Goal: Task Accomplishment & Management: Use online tool/utility

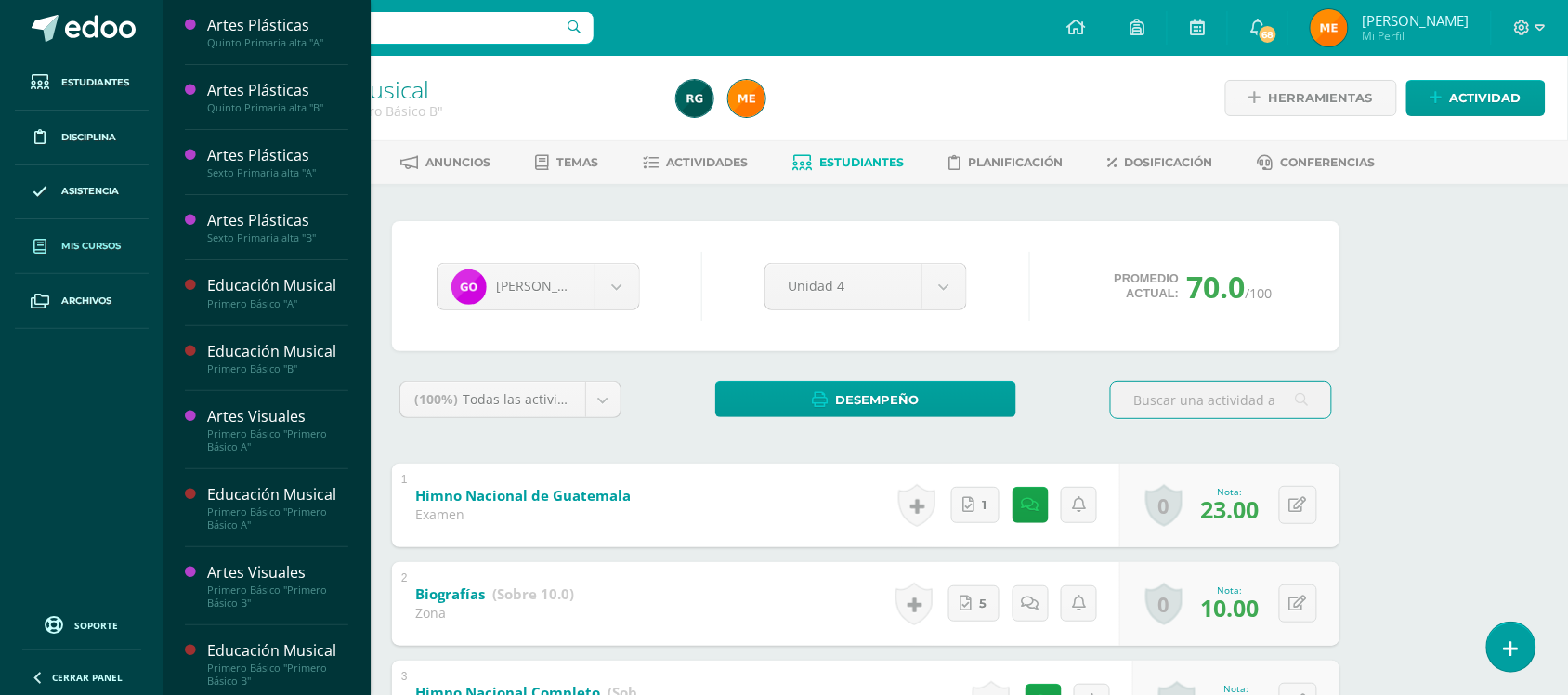
click at [91, 251] on span "Mis cursos" at bounding box center [90, 246] width 59 height 15
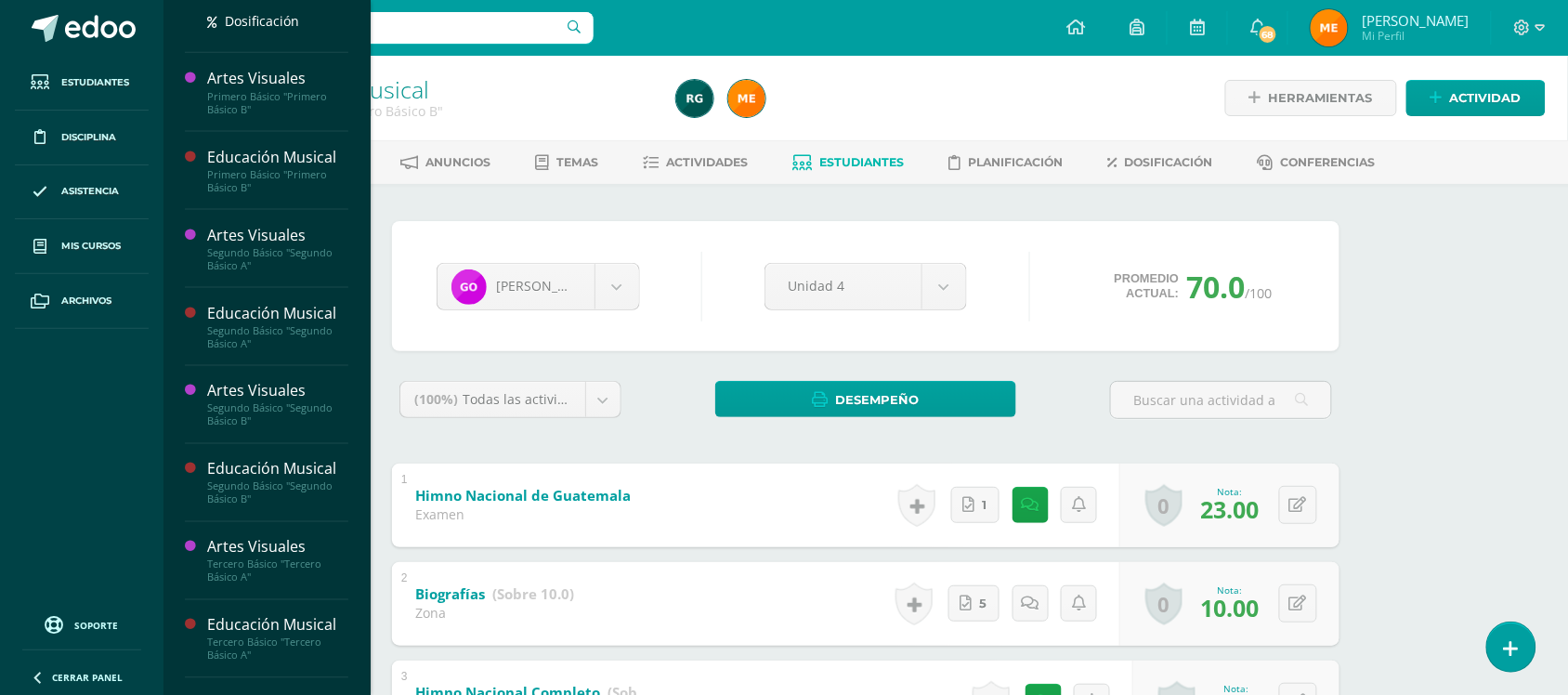
scroll to position [638, 0]
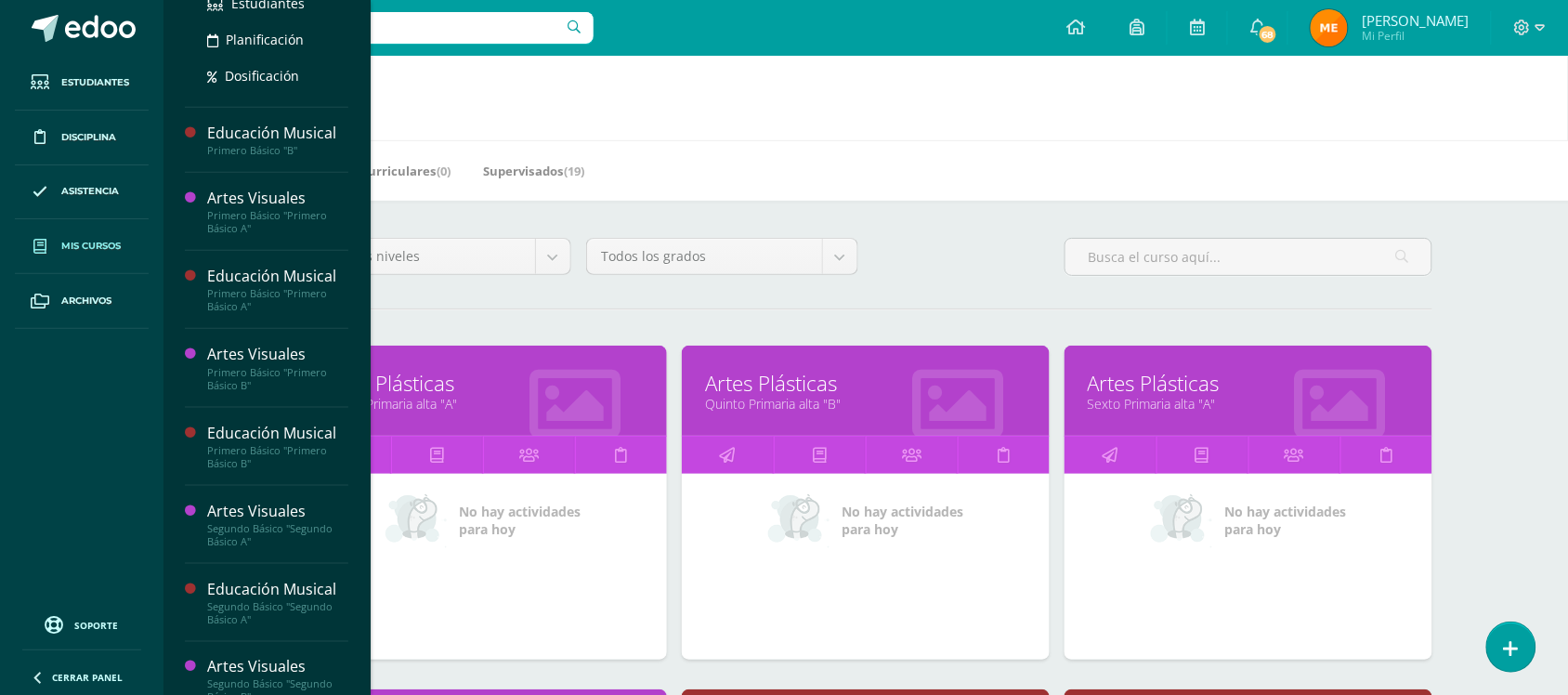
scroll to position [406, 0]
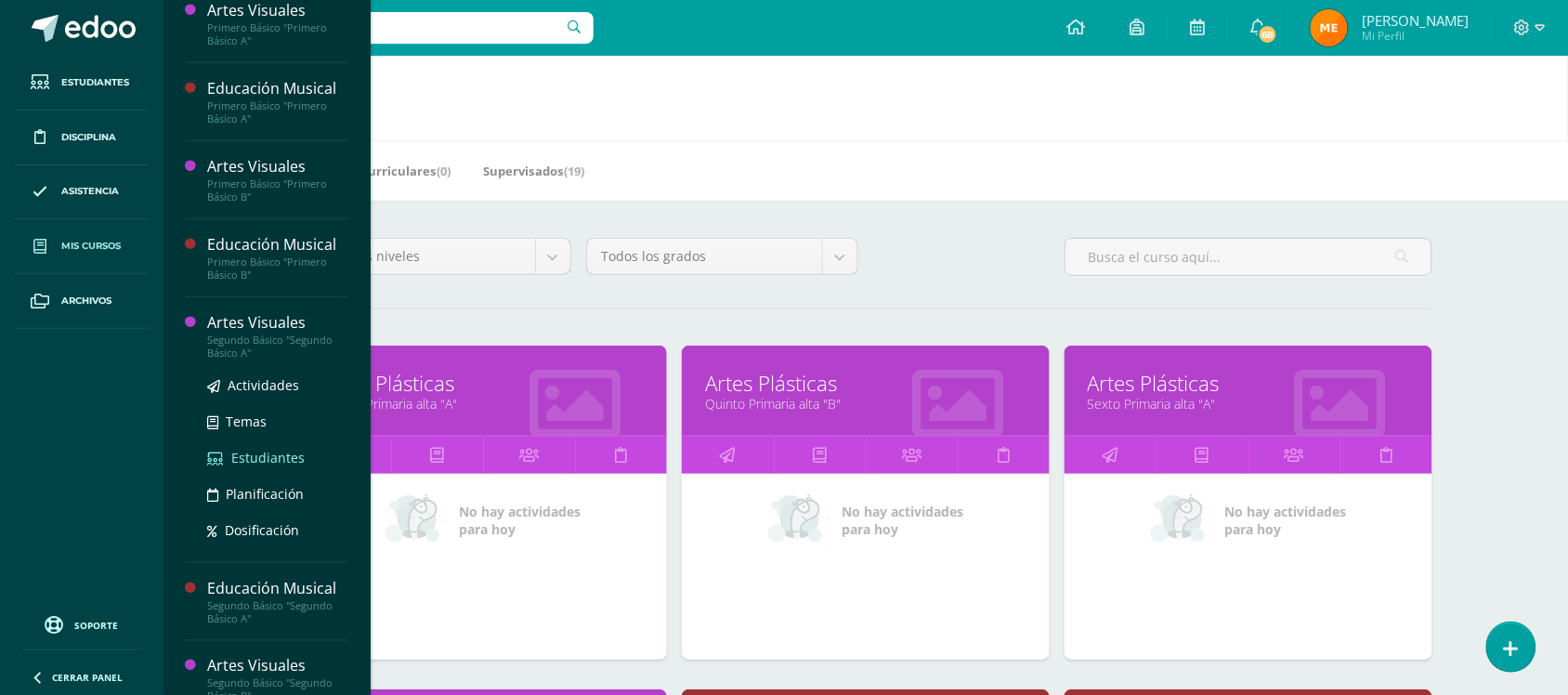
click at [239, 455] on span "Estudiantes" at bounding box center [268, 457] width 73 height 18
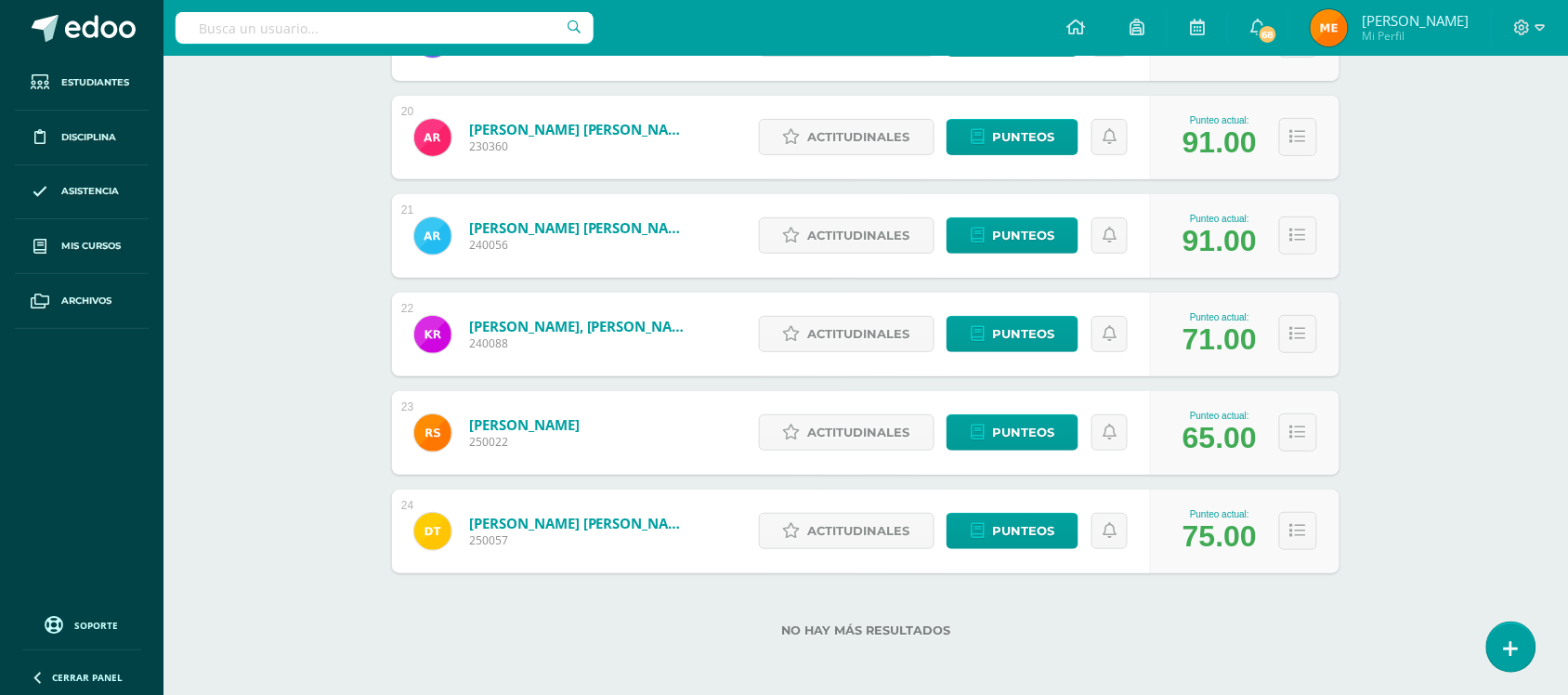
scroll to position [2181, 0]
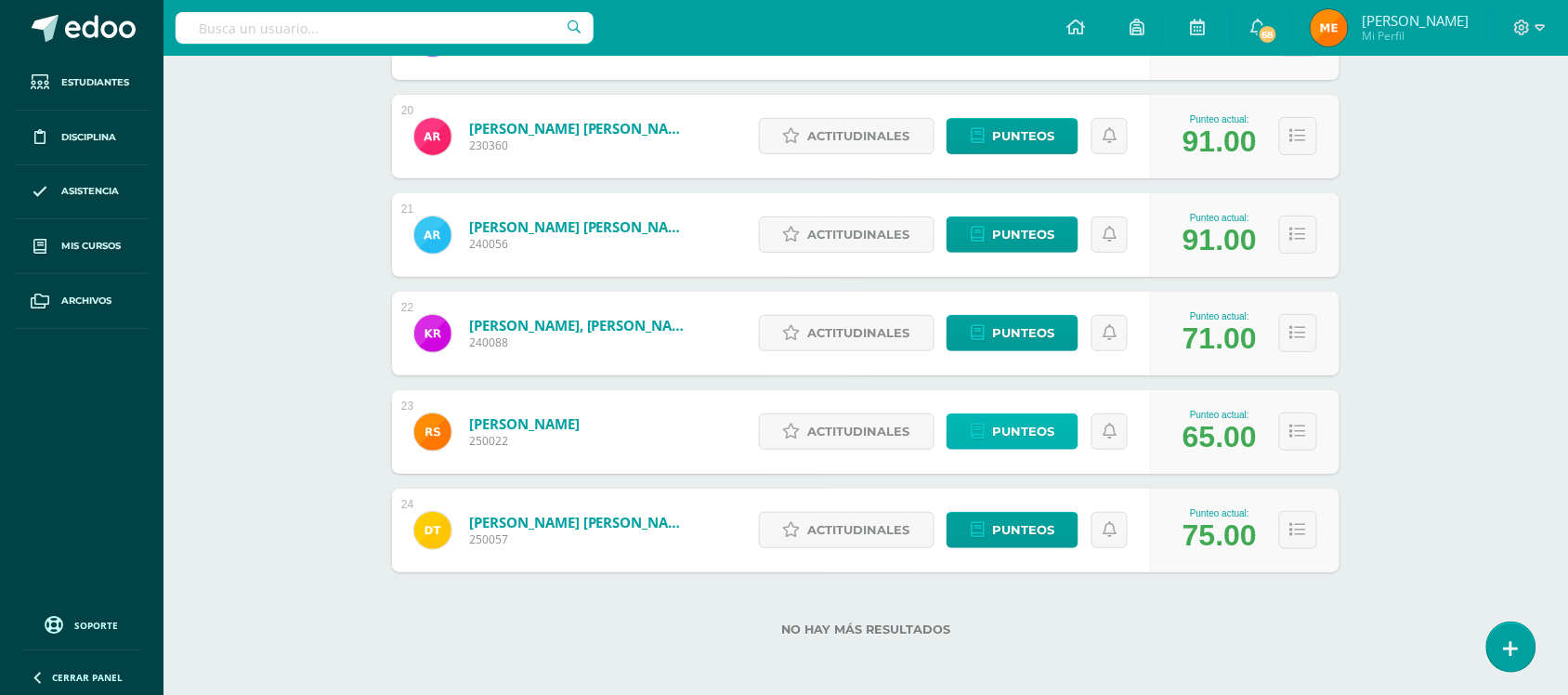
click at [1025, 434] on span "Punteos" at bounding box center [1023, 432] width 62 height 35
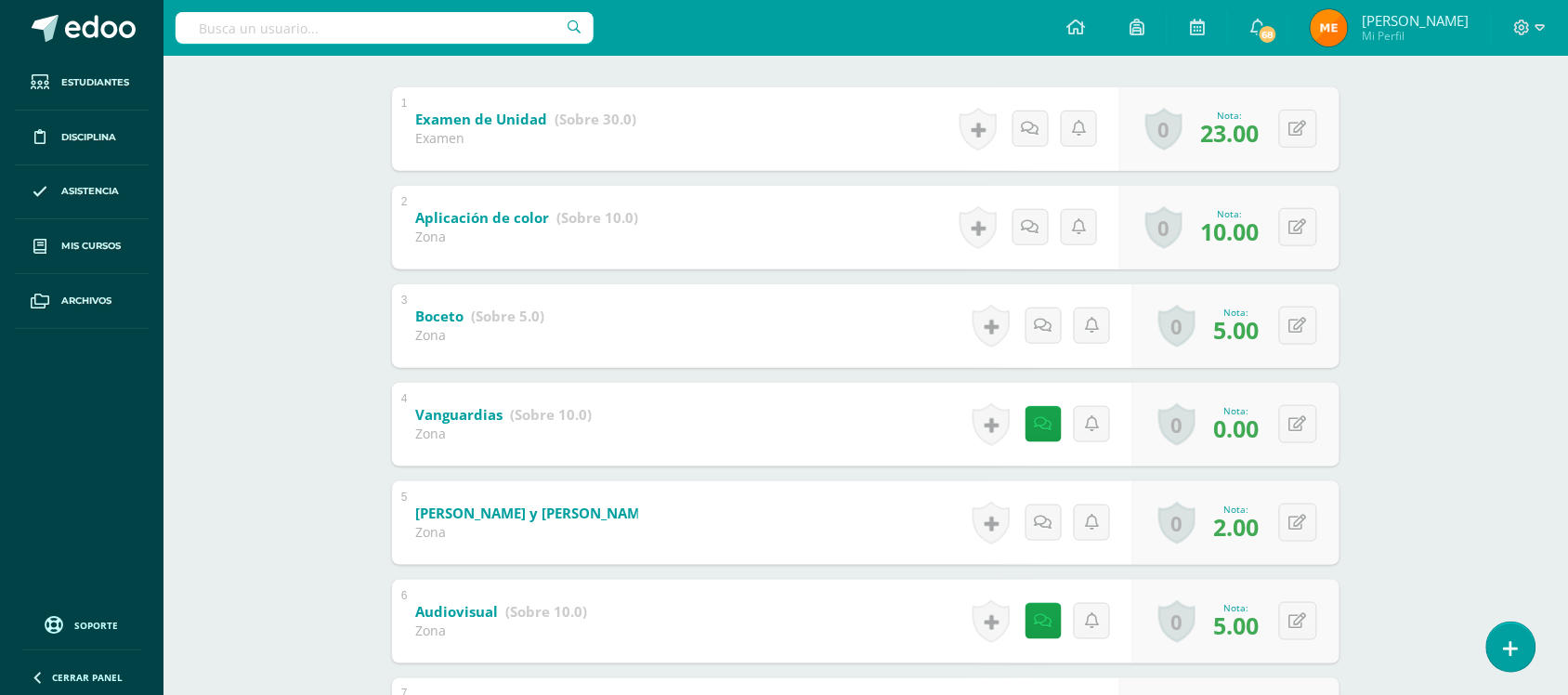
scroll to position [374, 0]
click at [1300, 416] on button at bounding box center [1298, 426] width 39 height 39
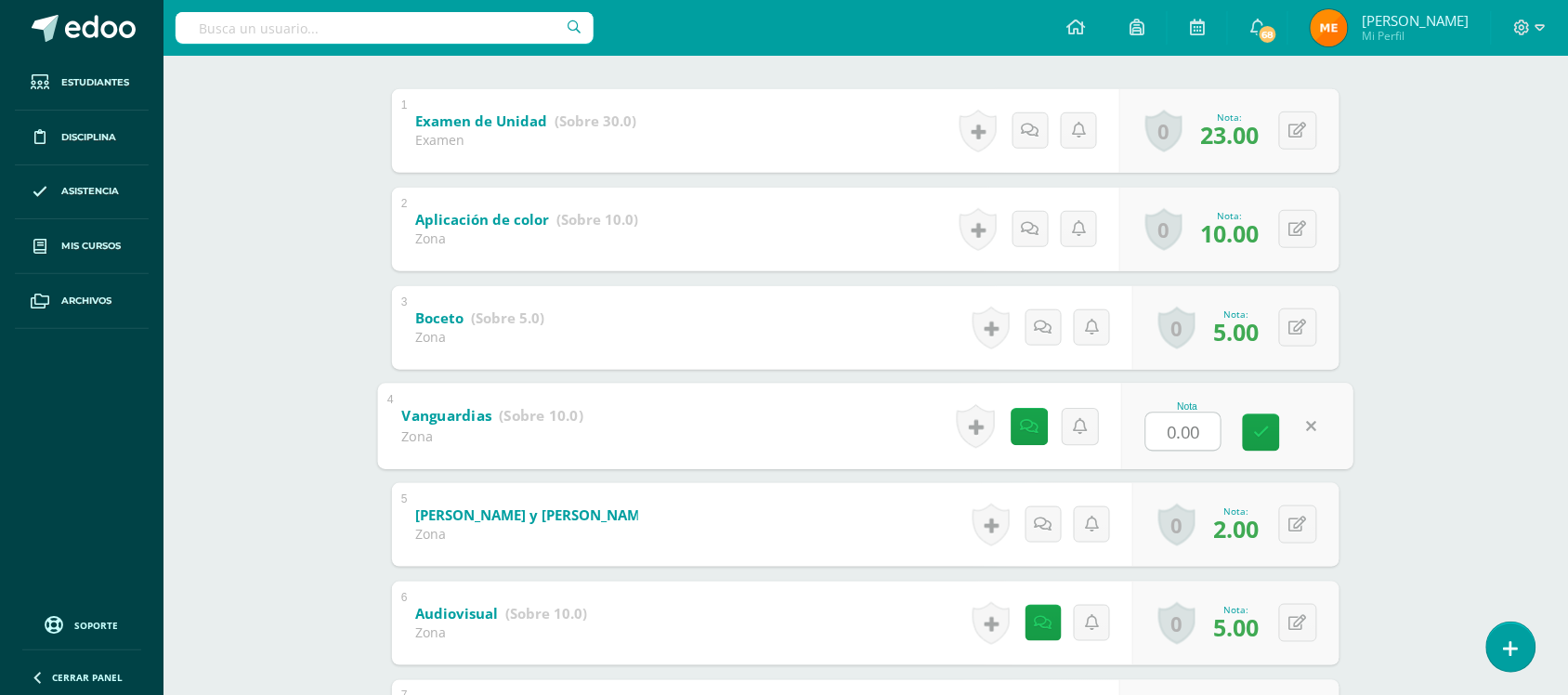
type input "5"
type input "4"
click at [1403, 368] on div "Artes Visuales Segundo Básico "Segundo Básico A" Herramientas Detalle de asiste…" at bounding box center [866, 333] width 1404 height 1304
